Goal: Use online tool/utility: Utilize a website feature to perform a specific function

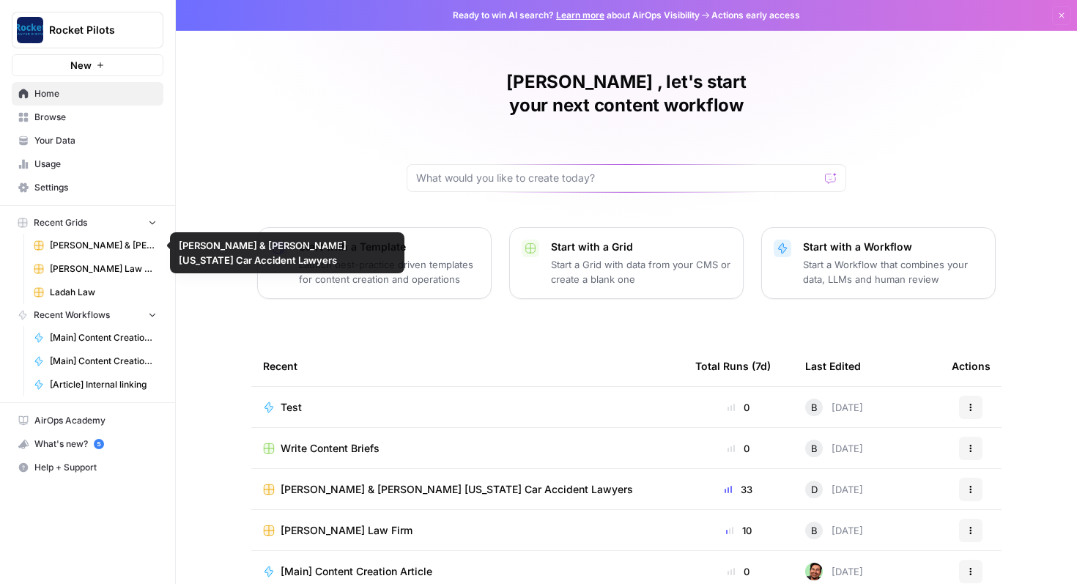
click at [75, 290] on span "Ladah Law" at bounding box center [103, 292] width 107 height 13
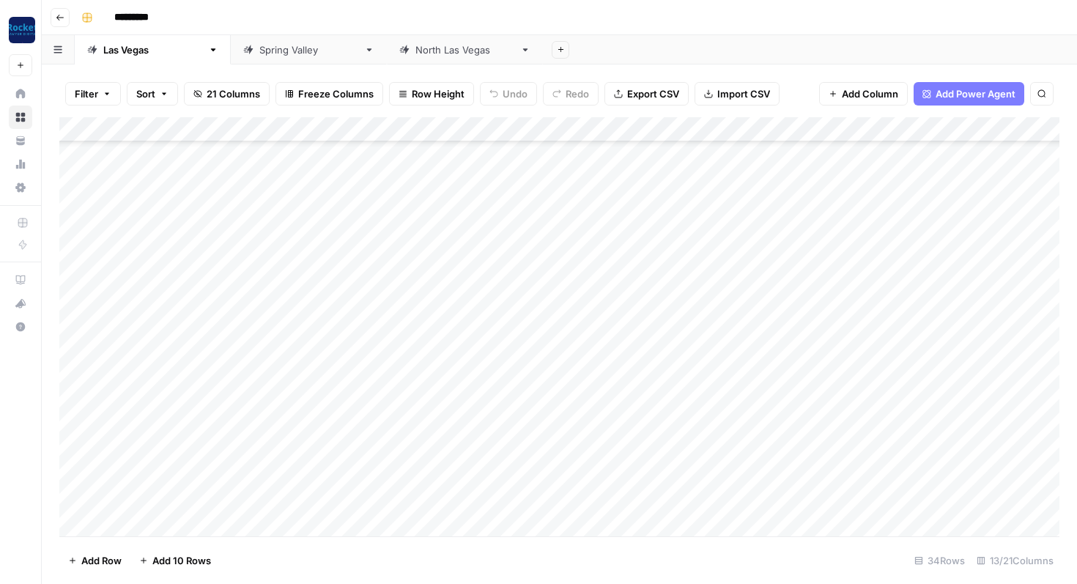
scroll to position [476, 0]
click at [190, 498] on div "Add Column" at bounding box center [559, 326] width 1000 height 419
click at [175, 498] on div "Add Column" at bounding box center [559, 326] width 1000 height 419
type textarea "**********"
click at [521, 494] on div "Add Column" at bounding box center [559, 326] width 1000 height 419
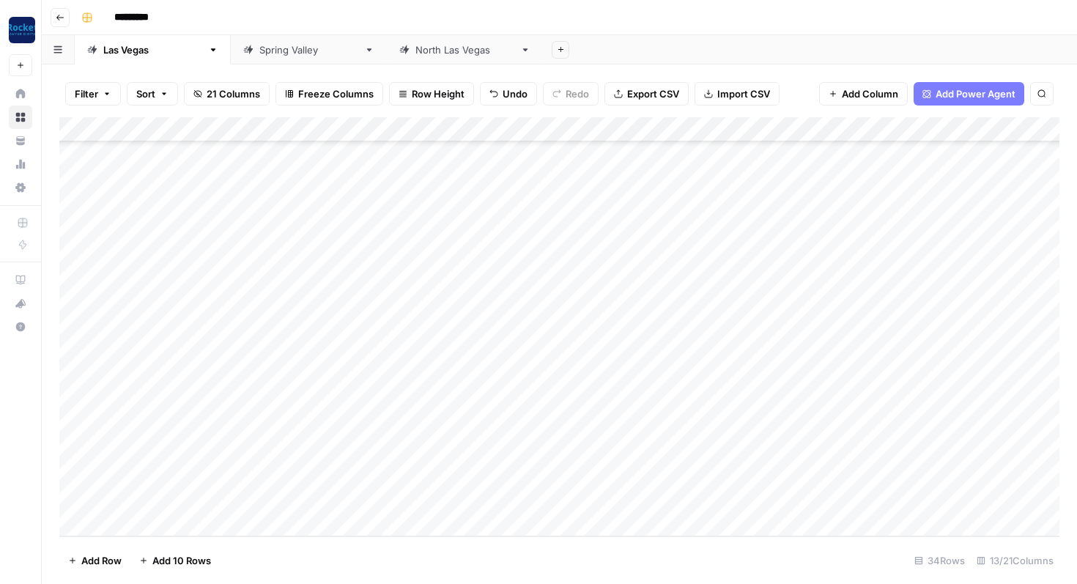
click at [521, 494] on div "Add Column" at bounding box center [559, 326] width 1000 height 419
click at [545, 555] on button "Blog Post" at bounding box center [535, 556] width 54 height 18
click at [685, 500] on div "Add Column" at bounding box center [559, 326] width 1000 height 419
click at [738, 500] on div "Add Column" at bounding box center [559, 326] width 1000 height 419
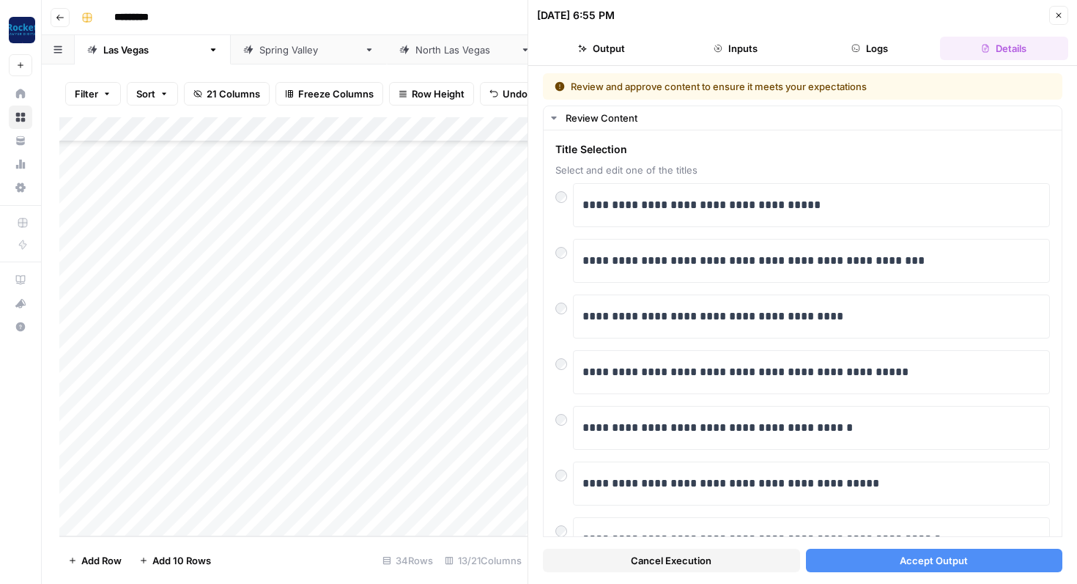
click at [917, 563] on span "Accept Output" at bounding box center [934, 560] width 68 height 15
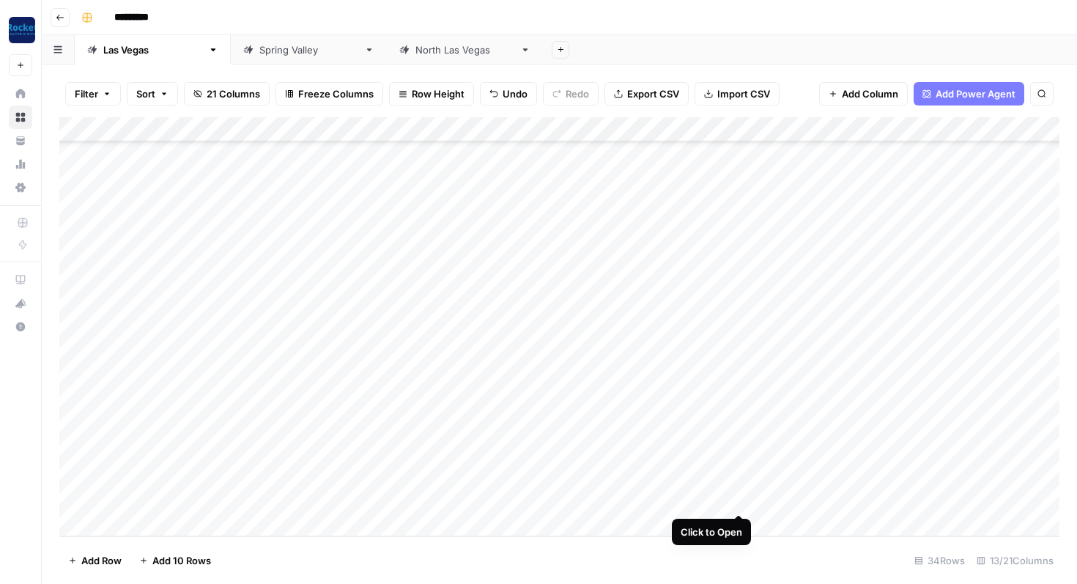
click at [742, 503] on div "Add Column" at bounding box center [559, 326] width 1000 height 419
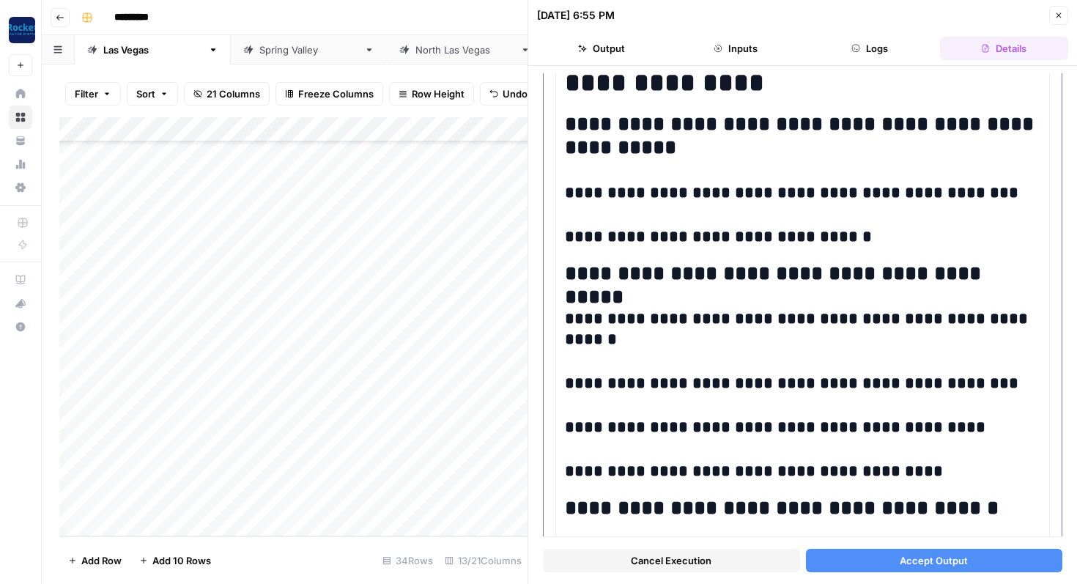
scroll to position [264, 0]
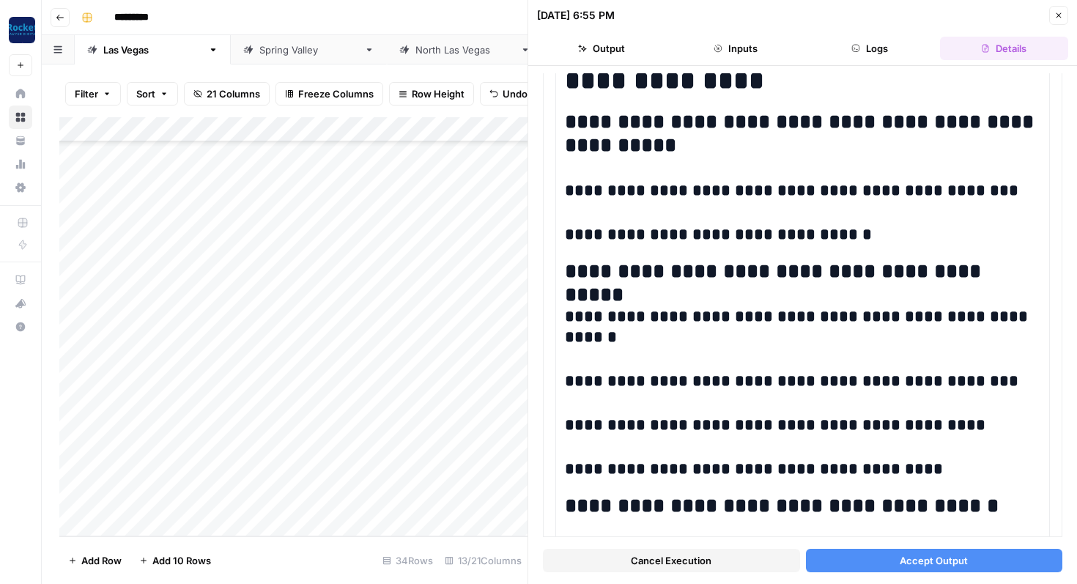
click at [906, 562] on span "Accept Output" at bounding box center [934, 560] width 68 height 15
